Goal: Task Accomplishment & Management: Complete application form

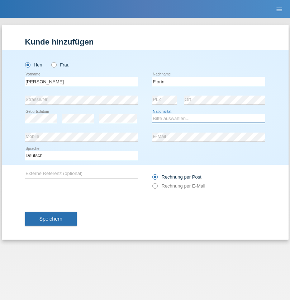
select select "RO"
select select "C"
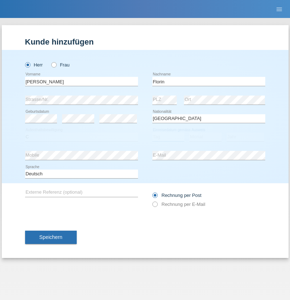
select select "29"
select select "02"
select select "2021"
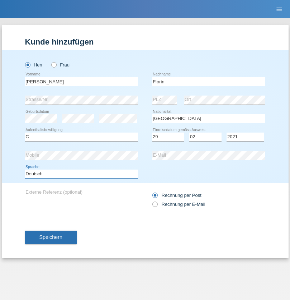
select select "en"
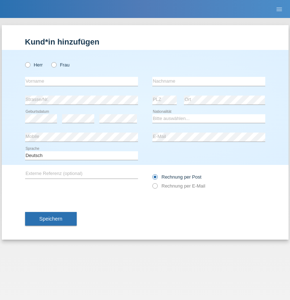
radio input "true"
click at [81, 81] on input "text" at bounding box center [81, 81] width 113 height 9
type input "Ruth"
click at [209, 81] on input "text" at bounding box center [209, 81] width 113 height 9
type input "Krebs"
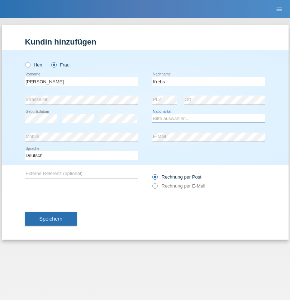
select select "CH"
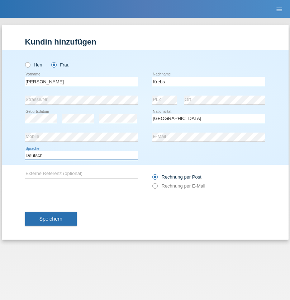
select select "en"
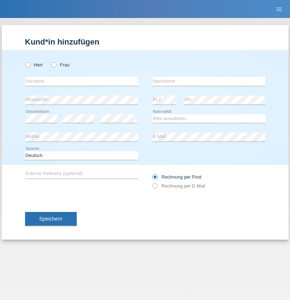
radio input "true"
click at [81, 81] on input "text" at bounding box center [81, 81] width 113 height 9
type input "Qovanaj"
click at [209, 81] on input "text" at bounding box center [209, 81] width 113 height 9
type input "Shaban"
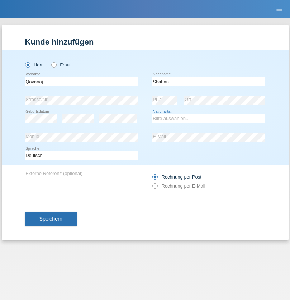
select select "CH"
radio input "true"
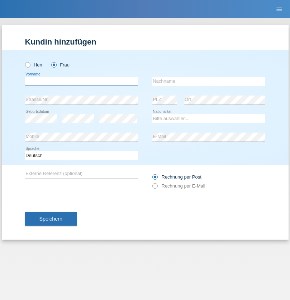
click at [81, 81] on input "text" at bounding box center [81, 81] width 113 height 9
type input "G"
click at [209, 81] on input "text" at bounding box center [209, 81] width 113 height 9
type input "Umar"
select select "CH"
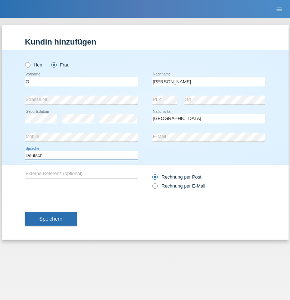
select select "en"
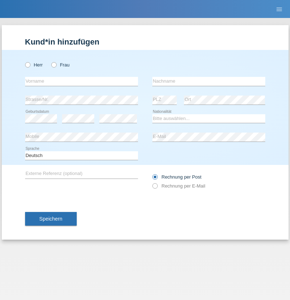
radio input "true"
click at [81, 81] on input "text" at bounding box center [81, 81] width 113 height 9
type input "[PERSON_NAME]"
click at [209, 81] on input "text" at bounding box center [209, 81] width 113 height 9
type input "Andronache"
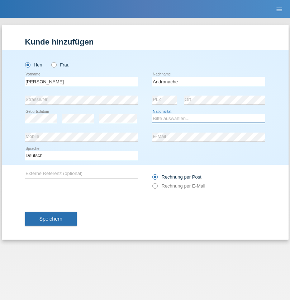
select select "RO"
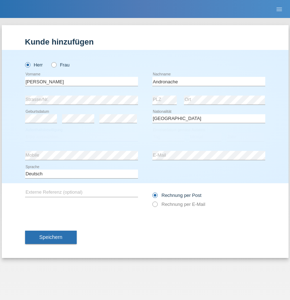
select select "C"
select select "31"
select select "03"
select select "2021"
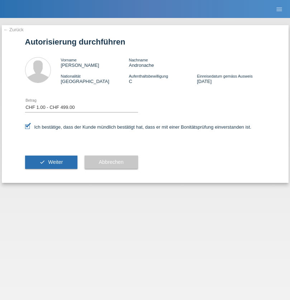
select select "1"
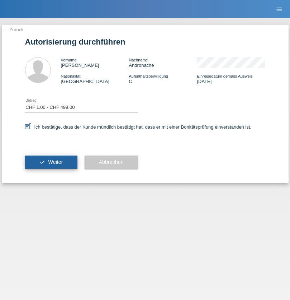
click at [51, 162] on span "Weiter" at bounding box center [55, 162] width 15 height 6
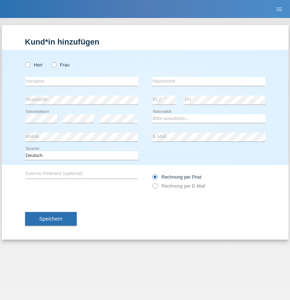
radio input "true"
click at [81, 81] on input "text" at bounding box center [81, 81] width 113 height 9
type input "Varodi"
click at [209, 81] on input "text" at bounding box center [209, 81] width 113 height 9
type input "Zoltan"
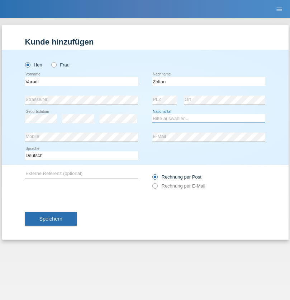
select select "UA"
select select "C"
select select "10"
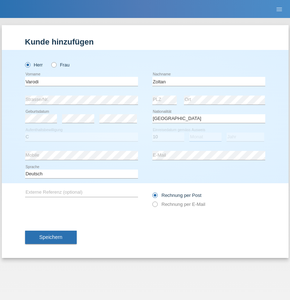
select select "10"
select select "2021"
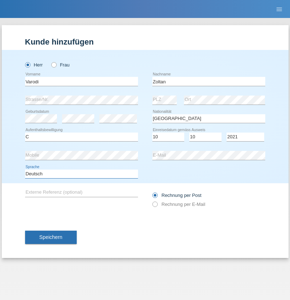
select select "en"
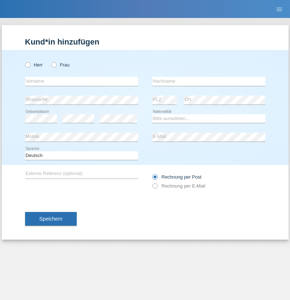
radio input "true"
click at [81, 81] on input "text" at bounding box center [81, 81] width 113 height 9
type input "Leonhard"
click at [209, 81] on input "text" at bounding box center [209, 81] width 113 height 9
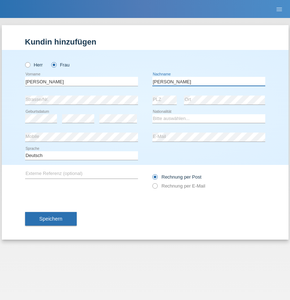
type input "Giuseppina"
select select "CH"
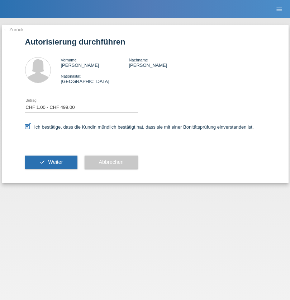
select select "1"
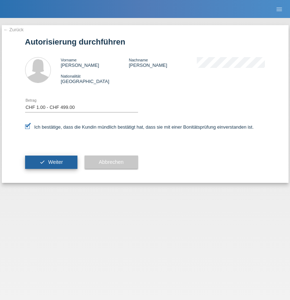
click at [51, 162] on span "Weiter" at bounding box center [55, 162] width 15 height 6
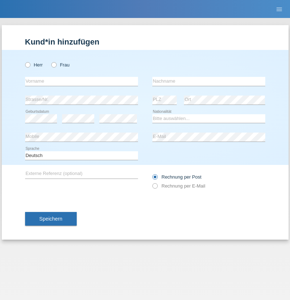
radio input "true"
click at [81, 81] on input "text" at bounding box center [81, 81] width 113 height 9
type input "Samira"
click at [209, 81] on input "text" at bounding box center [209, 81] width 113 height 9
type input "Bachofen"
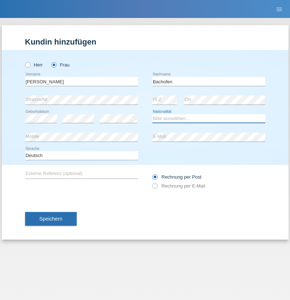
select select "CH"
radio input "true"
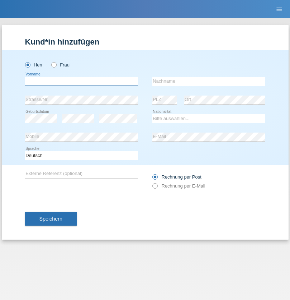
click at [81, 81] on input "text" at bounding box center [81, 81] width 113 height 9
type input "Volkan"
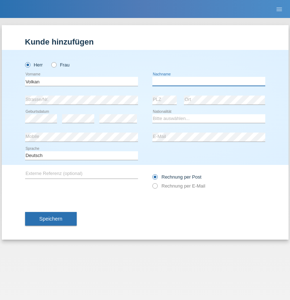
click at [209, 81] on input "text" at bounding box center [209, 81] width 113 height 9
type input "Laçın"
select select "TR"
select select "C"
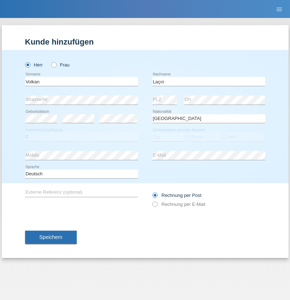
select select "06"
select select "04"
select select "2021"
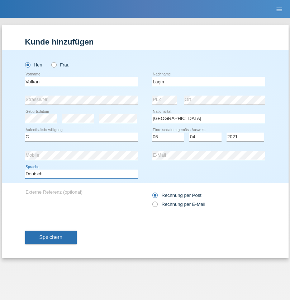
select select "en"
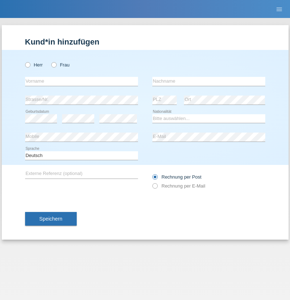
radio input "true"
click at [81, 81] on input "text" at bounding box center [81, 81] width 113 height 9
type input "Volkan"
click at [209, 81] on input "text" at bounding box center [209, 81] width 113 height 9
type input "Laçın"
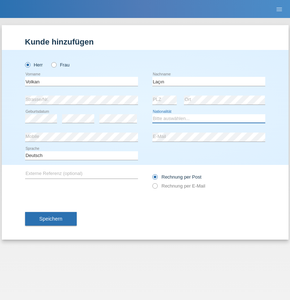
select select "TR"
select select "C"
select select "06"
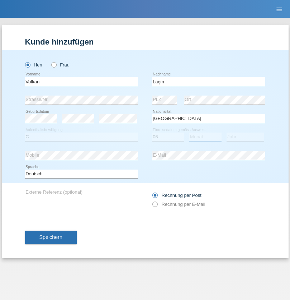
select select "04"
select select "2021"
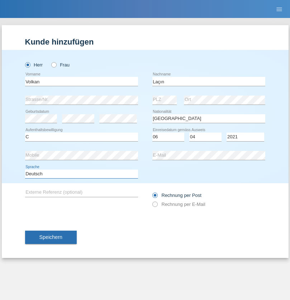
select select "en"
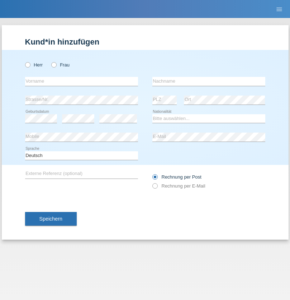
radio input "true"
click at [81, 81] on input "text" at bounding box center [81, 81] width 113 height 9
type input "[PERSON_NAME]"
click at [209, 81] on input "text" at bounding box center [209, 81] width 113 height 9
type input "löffel"
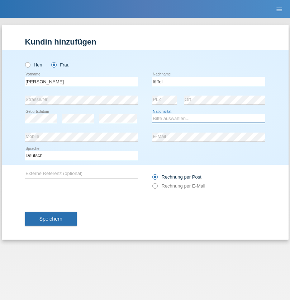
select select "CH"
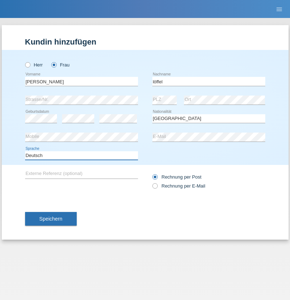
select select "en"
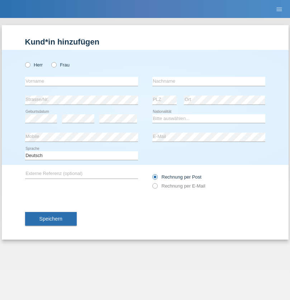
radio input "true"
click at [81, 81] on input "text" at bounding box center [81, 81] width 113 height 9
type input "Matusa"
click at [209, 81] on input "text" at bounding box center [209, 81] width 113 height 9
type input "Marian valentin"
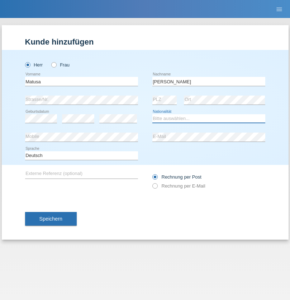
select select "RO"
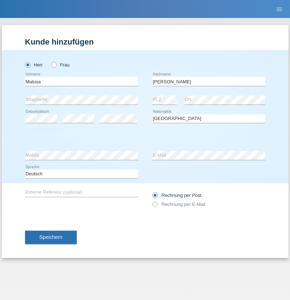
select select "C"
select select "01"
select select "06"
select select "2016"
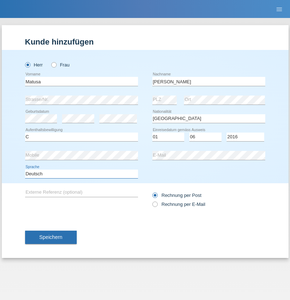
select select "en"
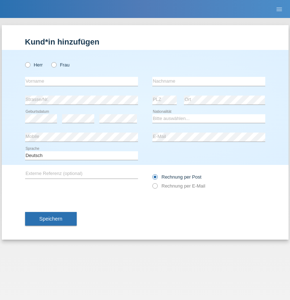
radio input "true"
click at [81, 81] on input "text" at bounding box center [81, 81] width 113 height 9
type input "Cedric"
click at [209, 81] on input "text" at bounding box center [209, 81] width 113 height 9
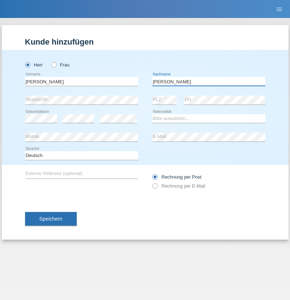
type input "Keller"
select select "CH"
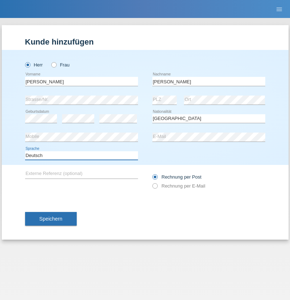
select select "en"
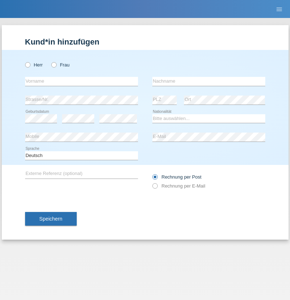
radio input "true"
click at [81, 81] on input "text" at bounding box center [81, 81] width 113 height 9
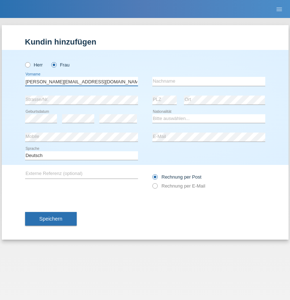
type input "[PERSON_NAME][EMAIL_ADDRESS][DOMAIN_NAME]"
click at [209, 81] on input "text" at bounding box center [209, 81] width 113 height 9
type input "Hylaj"
select select "CH"
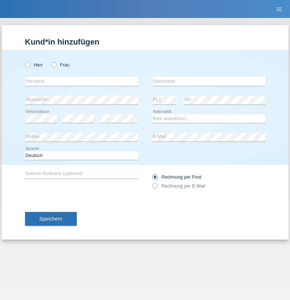
radio input "true"
click at [81, 81] on input "text" at bounding box center [81, 81] width 113 height 9
type input "luka"
click at [209, 81] on input "text" at bounding box center [209, 81] width 113 height 9
type input "kocic"
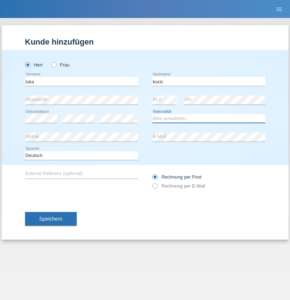
select select "RS"
select select "C"
select select "21"
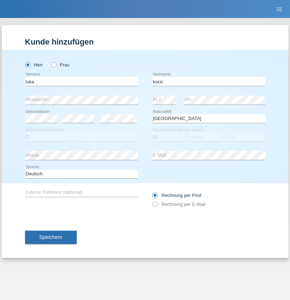
select select "04"
select select "1999"
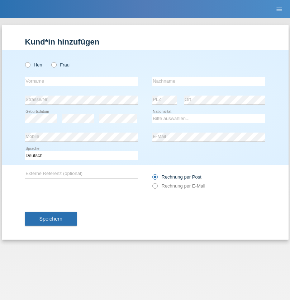
radio input "true"
click at [81, 81] on input "text" at bounding box center [81, 81] width 113 height 9
type input "Marian"
click at [209, 81] on input "text" at bounding box center [209, 81] width 113 height 9
type input "Matusa"
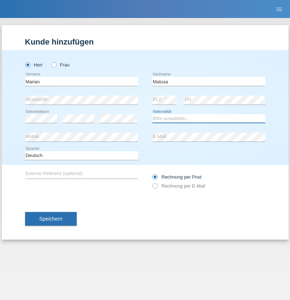
select select "RO"
select select "C"
select select "01"
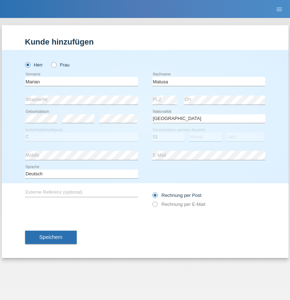
select select "06"
select select "2016"
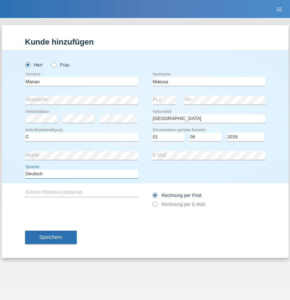
select select "en"
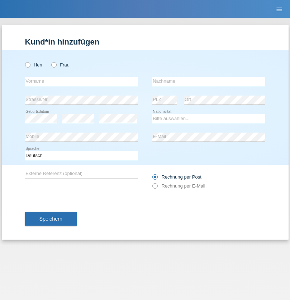
radio input "true"
click at [81, 81] on input "text" at bounding box center [81, 81] width 113 height 9
type input "[PERSON_NAME]"
click at [209, 81] on input "text" at bounding box center [209, 81] width 113 height 9
type input "Weinlein"
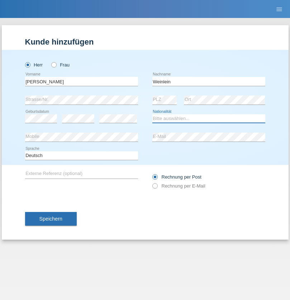
select select "CH"
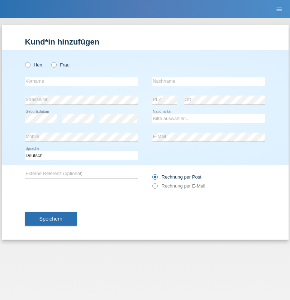
radio input "true"
click at [81, 81] on input "text" at bounding box center [81, 81] width 113 height 9
type input "Jashari lmeri"
click at [209, 81] on input "text" at bounding box center [209, 81] width 113 height 9
type input "Rabije"
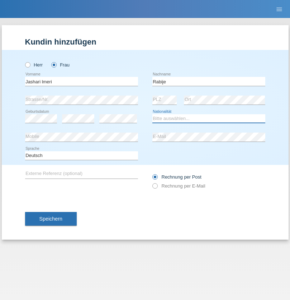
select select "CH"
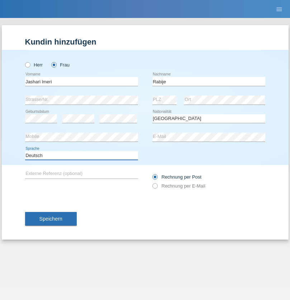
select select "en"
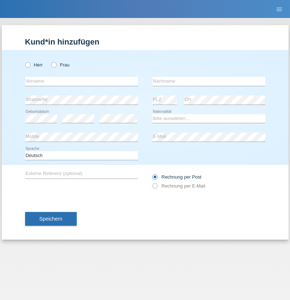
radio input "true"
click at [81, 81] on input "text" at bounding box center [81, 81] width 113 height 9
type input "firat"
click at [209, 81] on input "text" at bounding box center [209, 81] width 113 height 9
type input "kara"
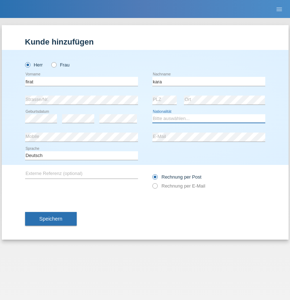
select select "CH"
radio input "true"
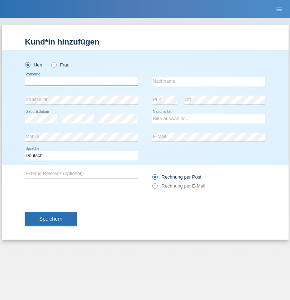
click at [81, 81] on input "text" at bounding box center [81, 81] width 113 height 9
type input "Gigov"
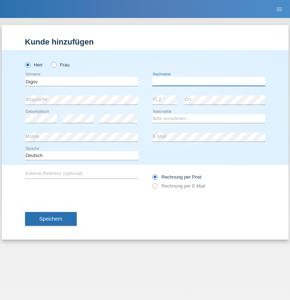
click at [209, 81] on input "text" at bounding box center [209, 81] width 113 height 9
type input "Zhan"
select select "BG"
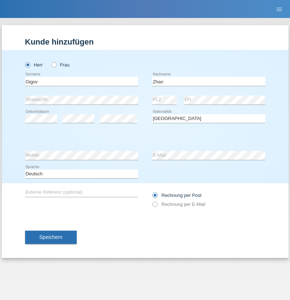
select select "C"
select select "23"
select select "10"
select select "2021"
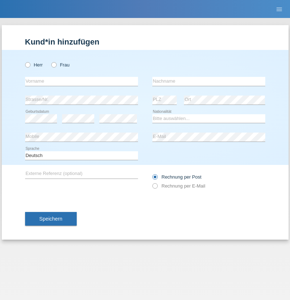
radio input "true"
click at [81, 81] on input "text" at bounding box center [81, 81] width 113 height 9
type input "Amand"
click at [209, 81] on input "text" at bounding box center [209, 81] width 113 height 9
type input "Pires"
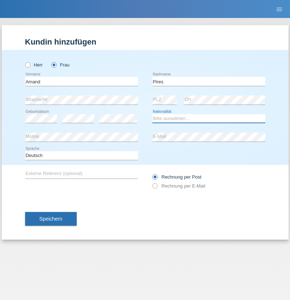
select select "CH"
radio input "true"
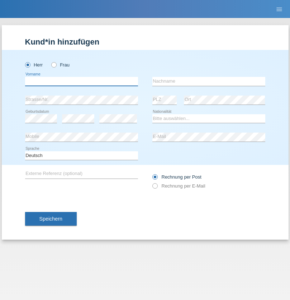
click at [81, 81] on input "text" at bounding box center [81, 81] width 113 height 9
type input "[PERSON_NAME]"
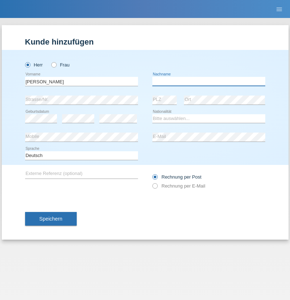
click at [209, 81] on input "text" at bounding box center [209, 81] width 113 height 9
type input "Saidi"
select select "CH"
radio input "true"
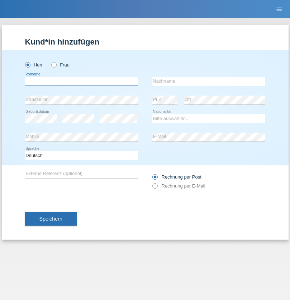
click at [81, 81] on input "text" at bounding box center [81, 81] width 113 height 9
type input "[PERSON_NAME]"
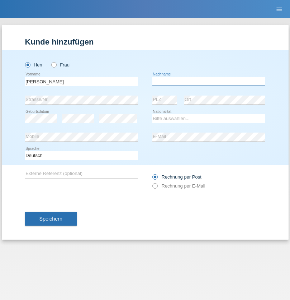
click at [209, 81] on input "text" at bounding box center [209, 81] width 113 height 9
type input "[PERSON_NAME]"
select select "PT"
select select "C"
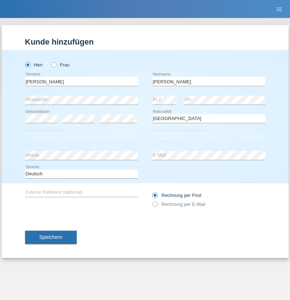
select select "23"
select select "08"
select select "2021"
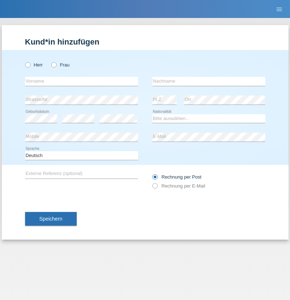
radio input "true"
click at [81, 81] on input "text" at bounding box center [81, 81] width 113 height 9
type input "[PERSON_NAME]"
click at [209, 81] on input "text" at bounding box center [209, 81] width 113 height 9
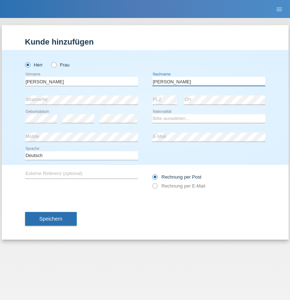
type input "[PERSON_NAME]"
select select "CH"
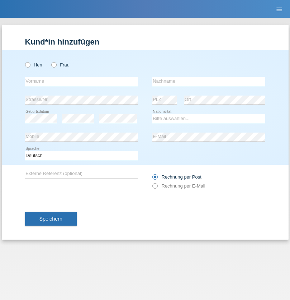
radio input "true"
click at [81, 81] on input "text" at bounding box center [81, 81] width 113 height 9
type input "Szilvia"
click at [209, 81] on input "text" at bounding box center [209, 81] width 113 height 9
type input "Olakh"
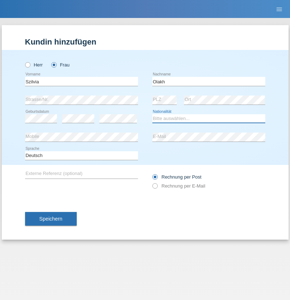
select select "UA"
select select "C"
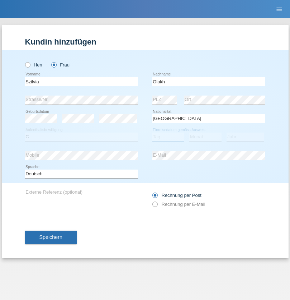
select select "16"
select select "09"
select select "2021"
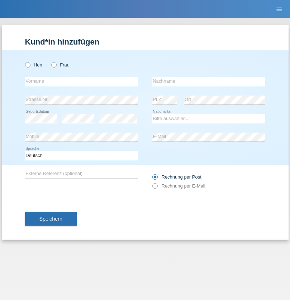
radio input "true"
click at [81, 81] on input "text" at bounding box center [81, 81] width 113 height 9
type input "Asrit"
click at [209, 81] on input "text" at bounding box center [209, 81] width 113 height 9
type input "Kupa"
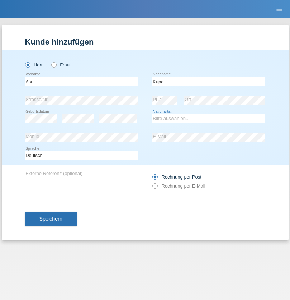
select select "MK"
select select "C"
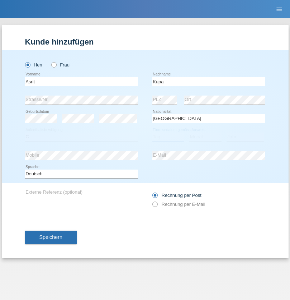
select select "27"
select select "05"
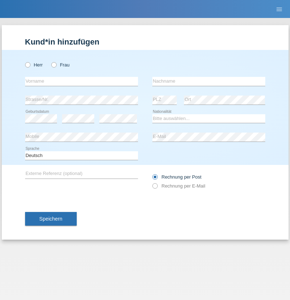
radio input "true"
click at [81, 81] on input "text" at bounding box center [81, 81] width 113 height 9
type input "Ibrahim"
click at [209, 81] on input "text" at bounding box center [209, 81] width 113 height 9
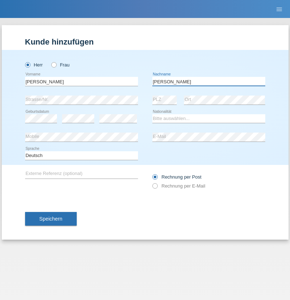
type input "Abbas"
select select "SY"
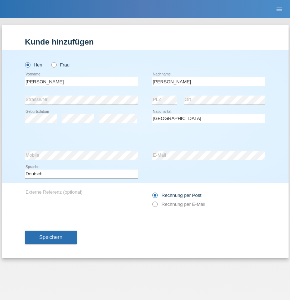
select select "C"
select select "16"
select select "09"
select select "2021"
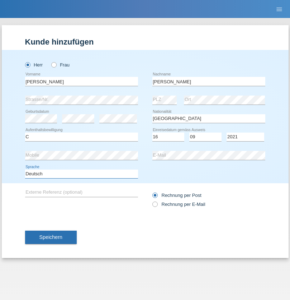
select select "en"
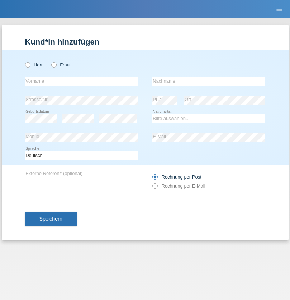
radio input "true"
select select "CH"
radio input "true"
click at [81, 81] on input "text" at bounding box center [81, 81] width 113 height 9
type input "[PERSON_NAME]"
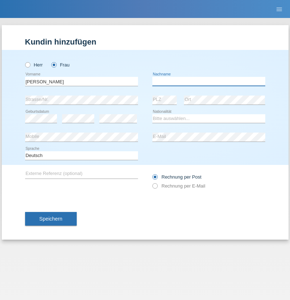
click at [209, 81] on input "text" at bounding box center [209, 81] width 113 height 9
type input "Bacic"
select select "CH"
